Goal: Information Seeking & Learning: Learn about a topic

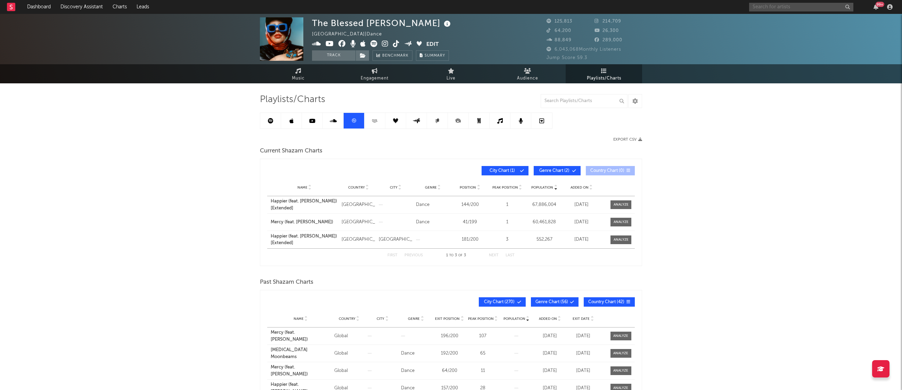
click at [784, 7] on input "text" at bounding box center [801, 7] width 104 height 9
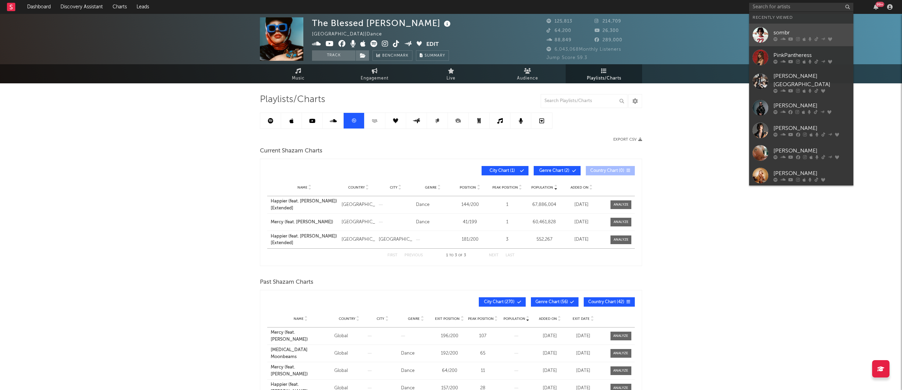
click at [782, 32] on div "sombr" at bounding box center [811, 32] width 76 height 8
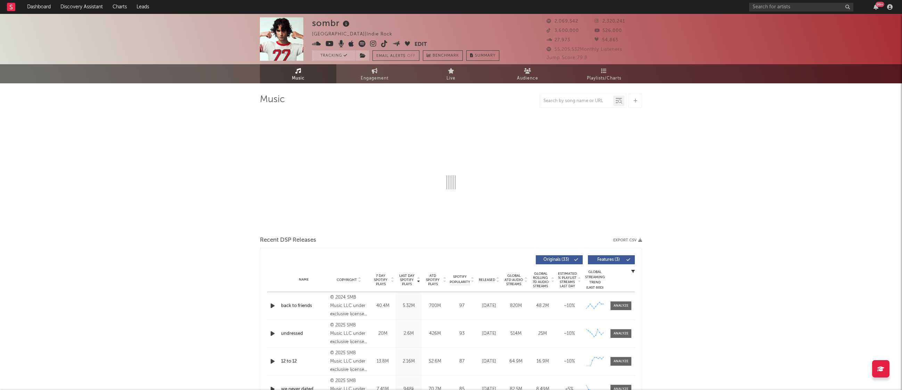
select select "6m"
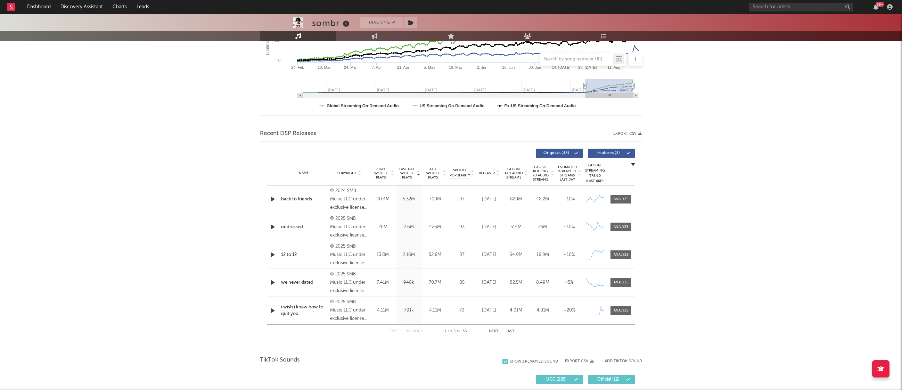
scroll to position [162, 0]
click at [490, 330] on button "Next" at bounding box center [494, 331] width 10 height 4
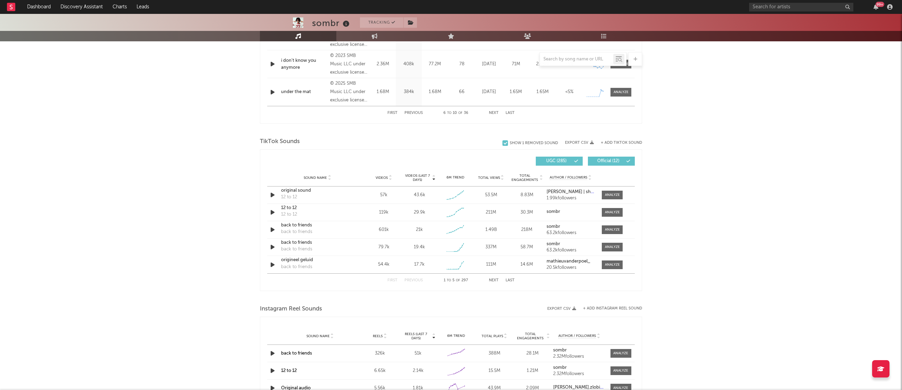
scroll to position [380, 0]
click at [495, 280] on button "Next" at bounding box center [494, 280] width 10 height 4
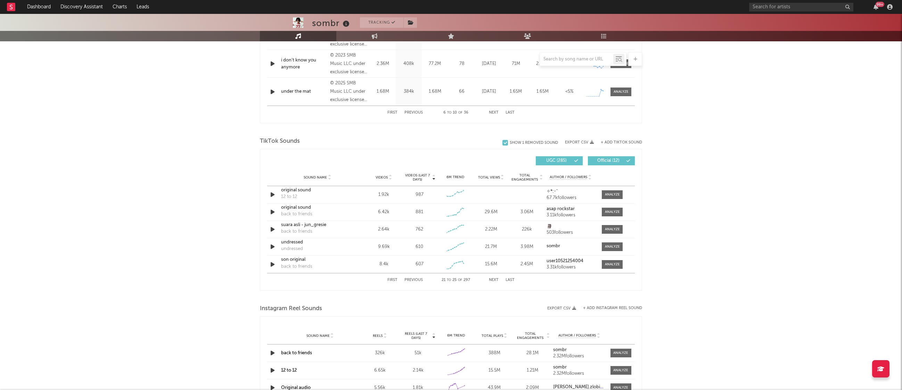
click at [495, 280] on button "Next" at bounding box center [494, 280] width 10 height 4
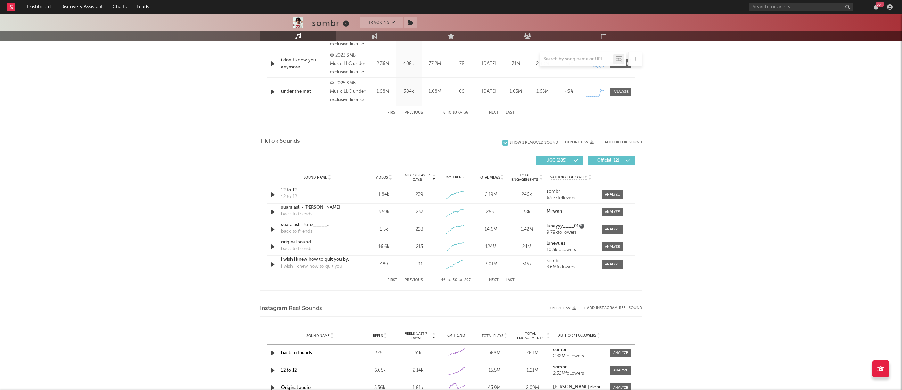
click at [495, 280] on button "Next" at bounding box center [494, 280] width 10 height 4
click at [391, 279] on button "First" at bounding box center [392, 280] width 10 height 4
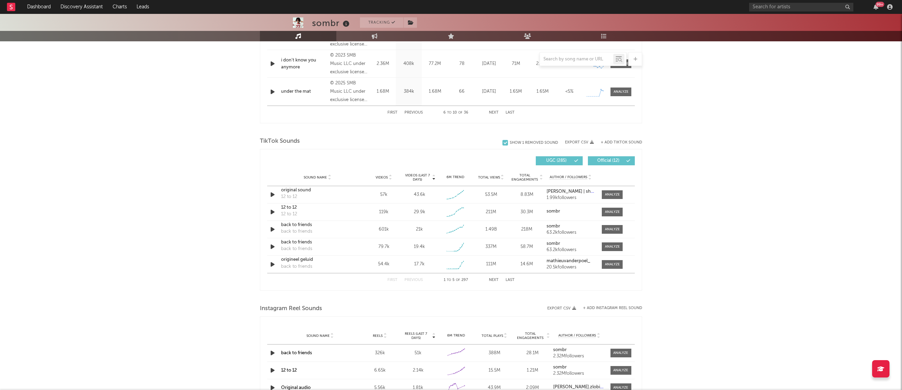
click at [495, 281] on button "Next" at bounding box center [494, 280] width 10 height 4
click at [614, 232] on span at bounding box center [612, 229] width 21 height 9
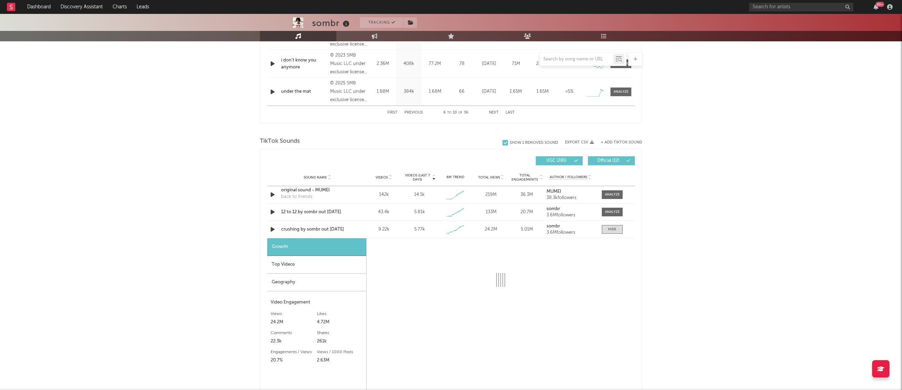
select select "1w"
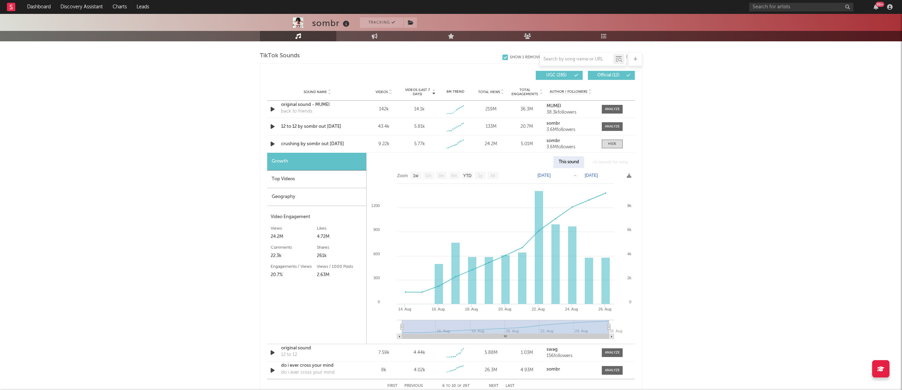
scroll to position [472, 0]
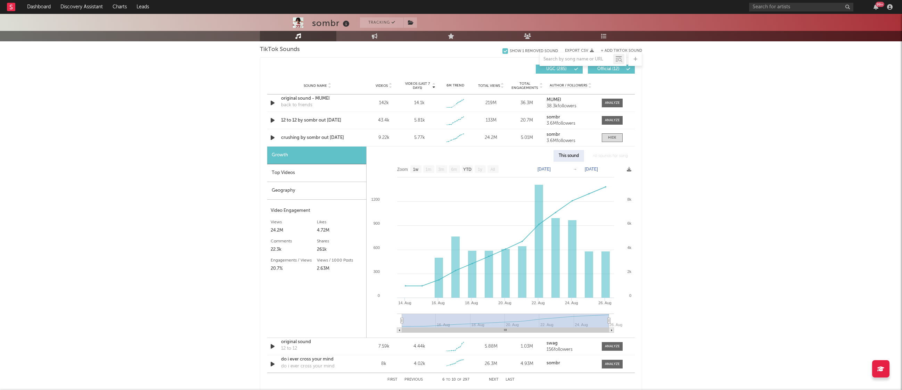
click at [290, 171] on div "Top Videos" at bounding box center [316, 173] width 99 height 18
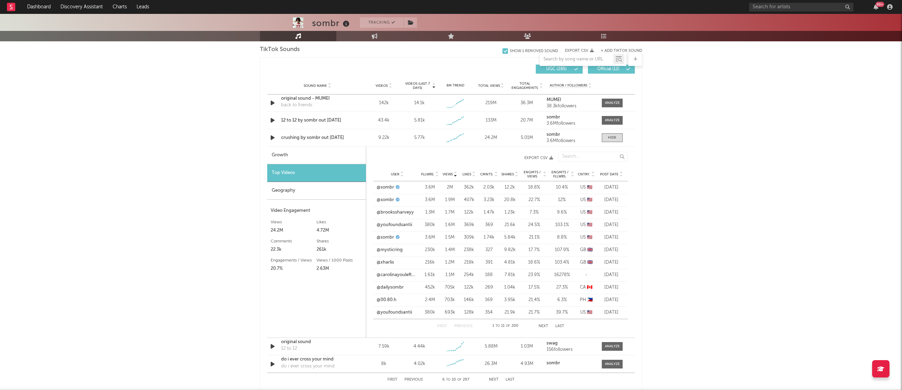
click at [289, 188] on div "Geography" at bounding box center [316, 191] width 99 height 18
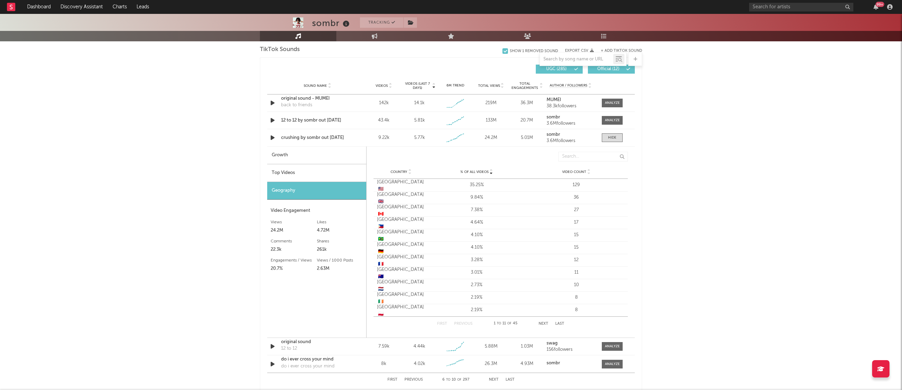
click at [299, 157] on div "Growth" at bounding box center [316, 156] width 99 height 18
select select "1w"
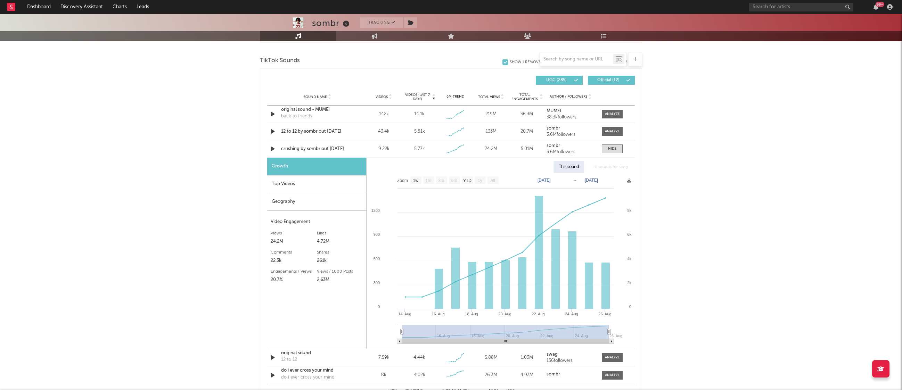
scroll to position [459, 0]
